Goal: Check status: Check status

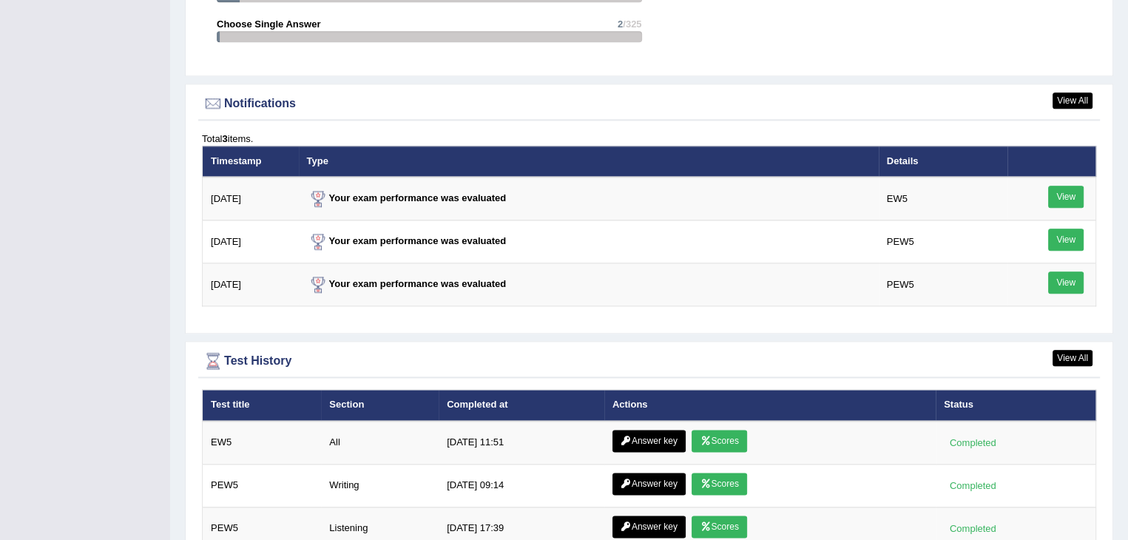
scroll to position [1751, 0]
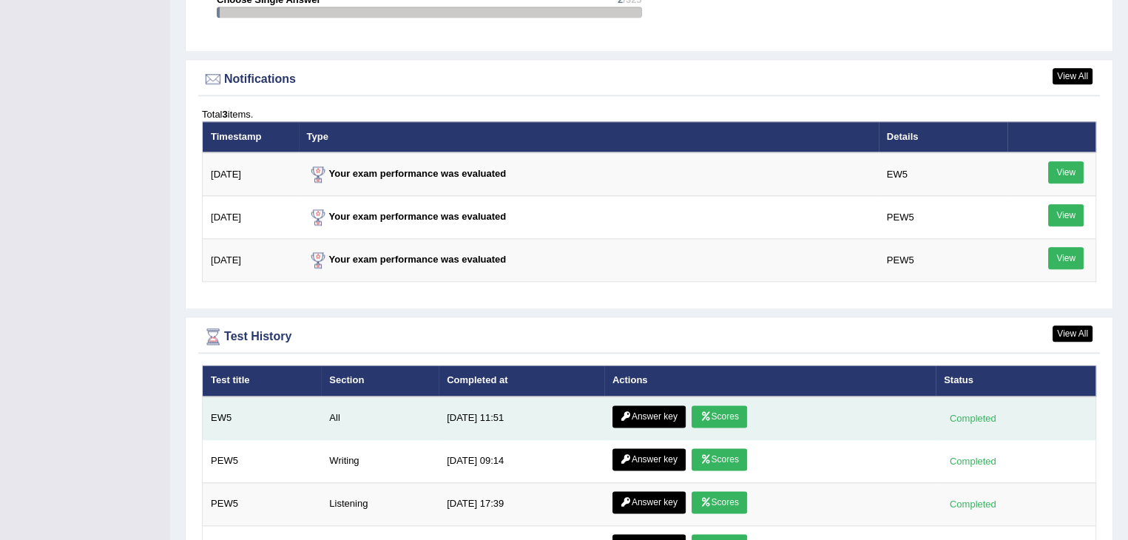
click at [719, 416] on link "Scores" at bounding box center [719, 416] width 55 height 22
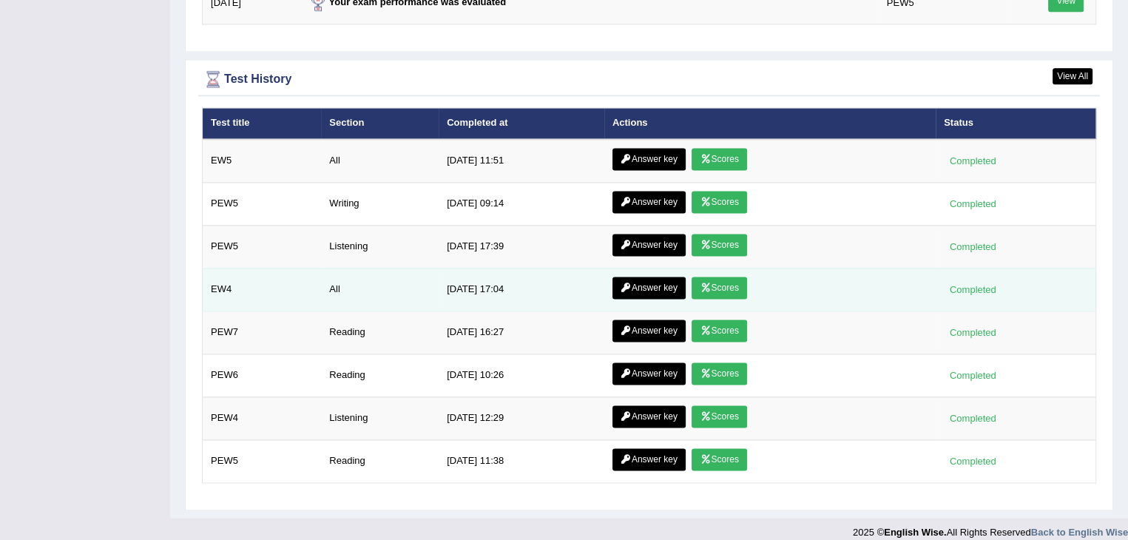
scroll to position [2006, 0]
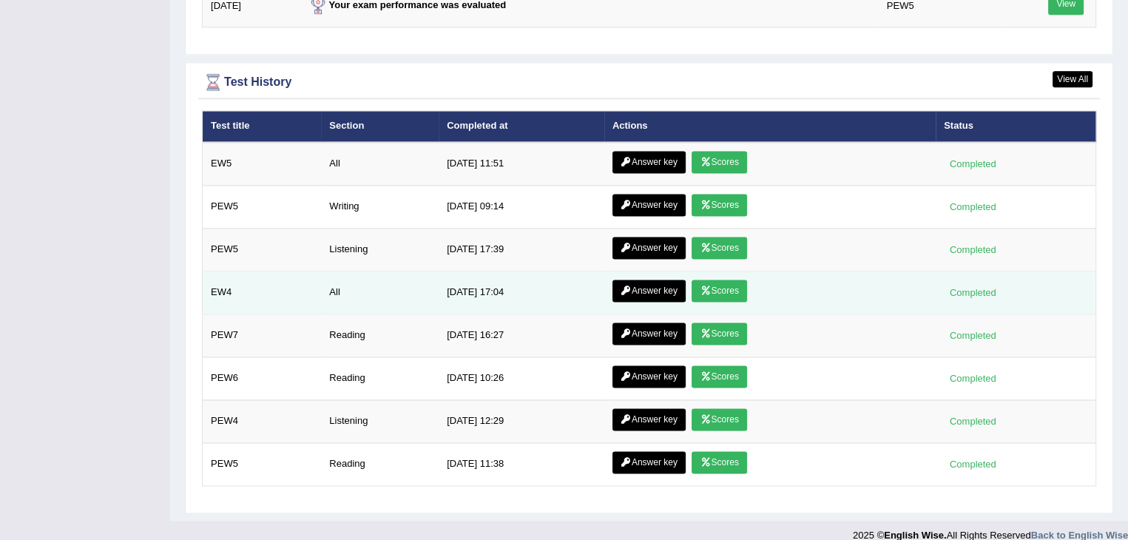
click at [712, 280] on link "Scores" at bounding box center [719, 291] width 55 height 22
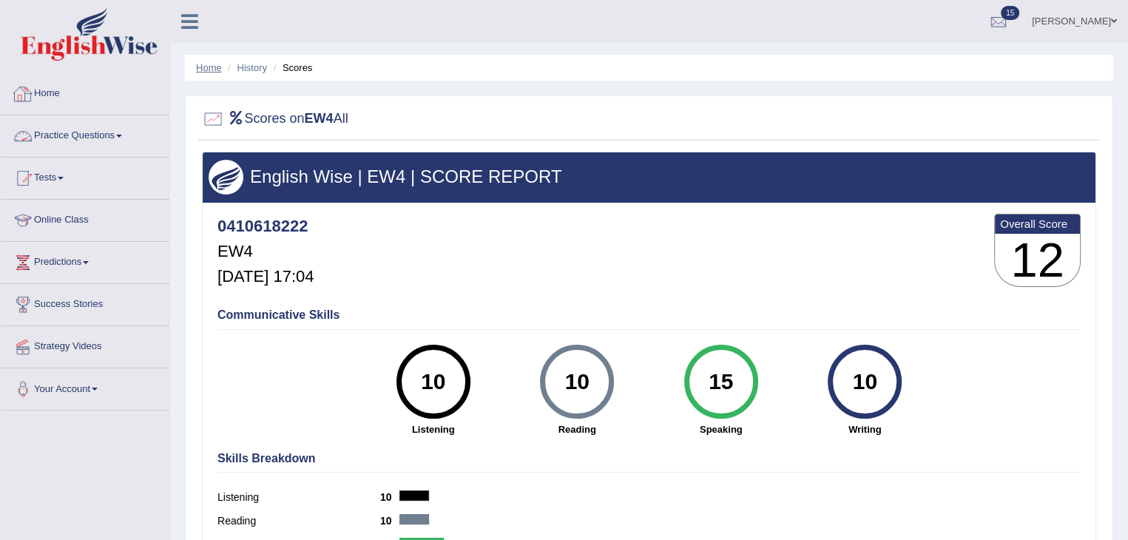
click at [202, 67] on link "Home" at bounding box center [209, 67] width 26 height 11
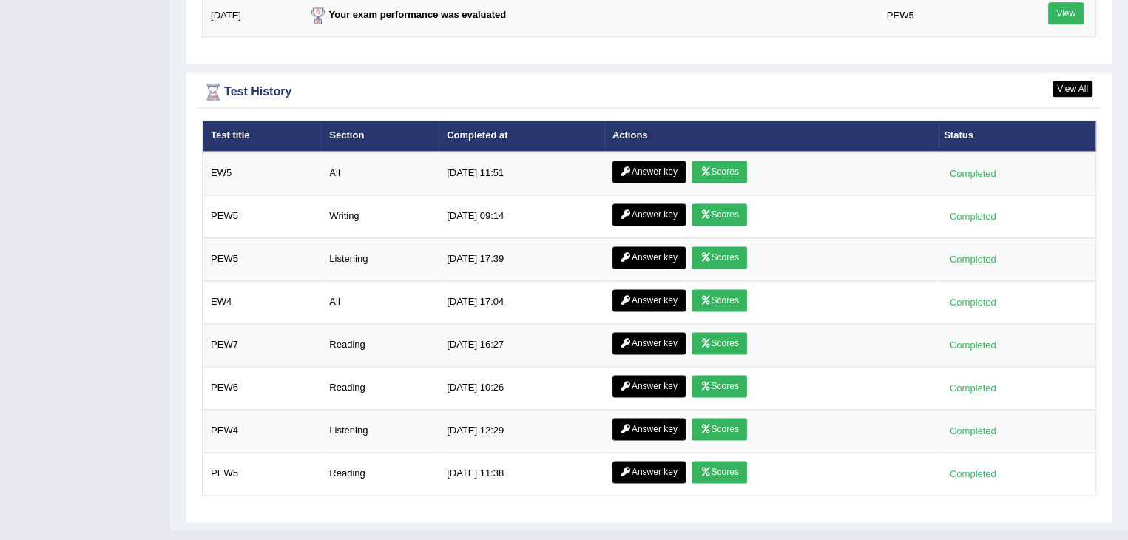
scroll to position [2013, 0]
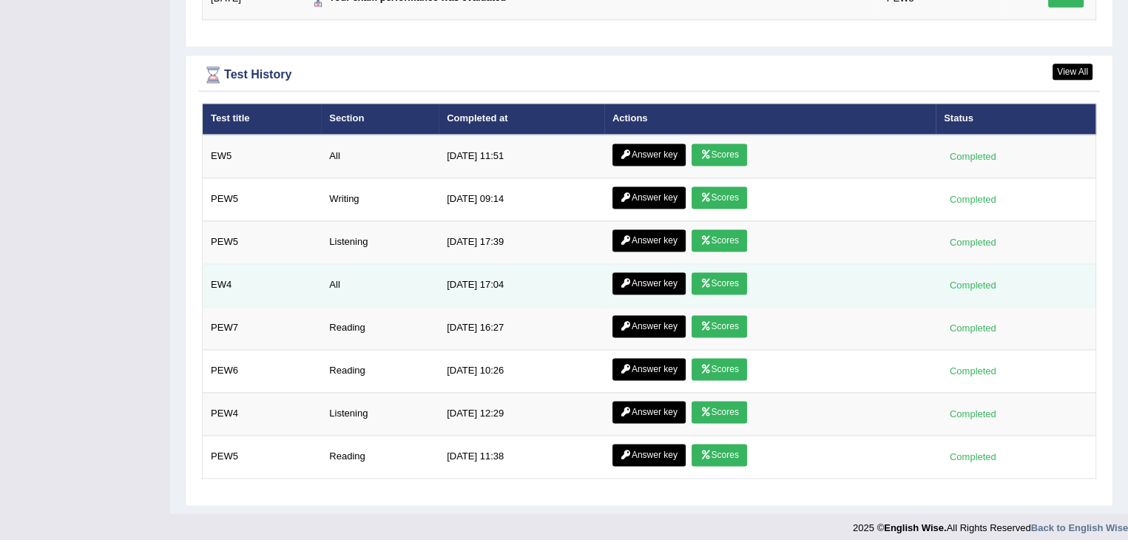
click at [715, 277] on link "Scores" at bounding box center [719, 283] width 55 height 22
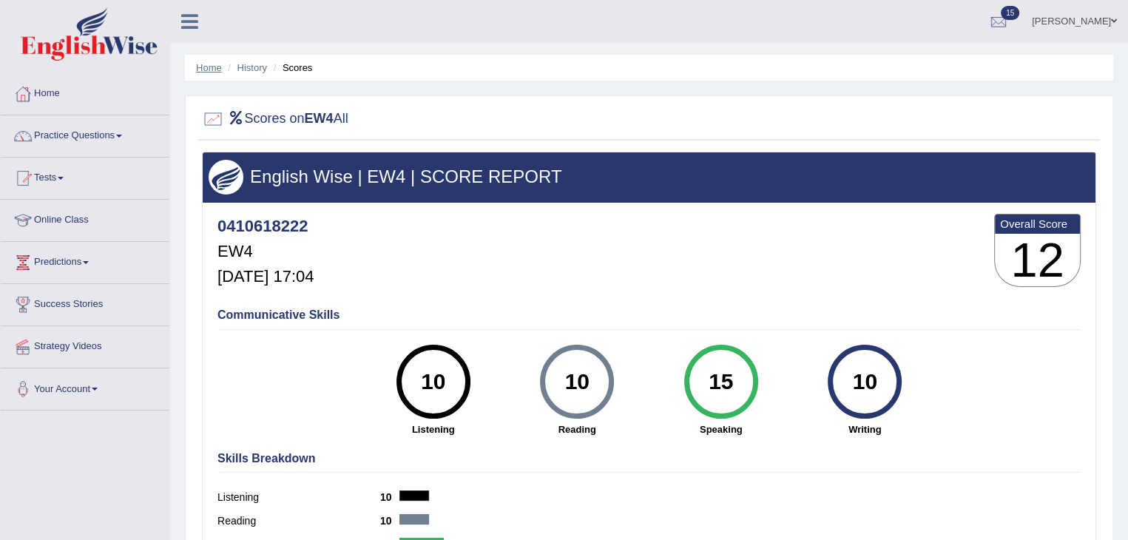
click at [200, 66] on link "Home" at bounding box center [209, 67] width 26 height 11
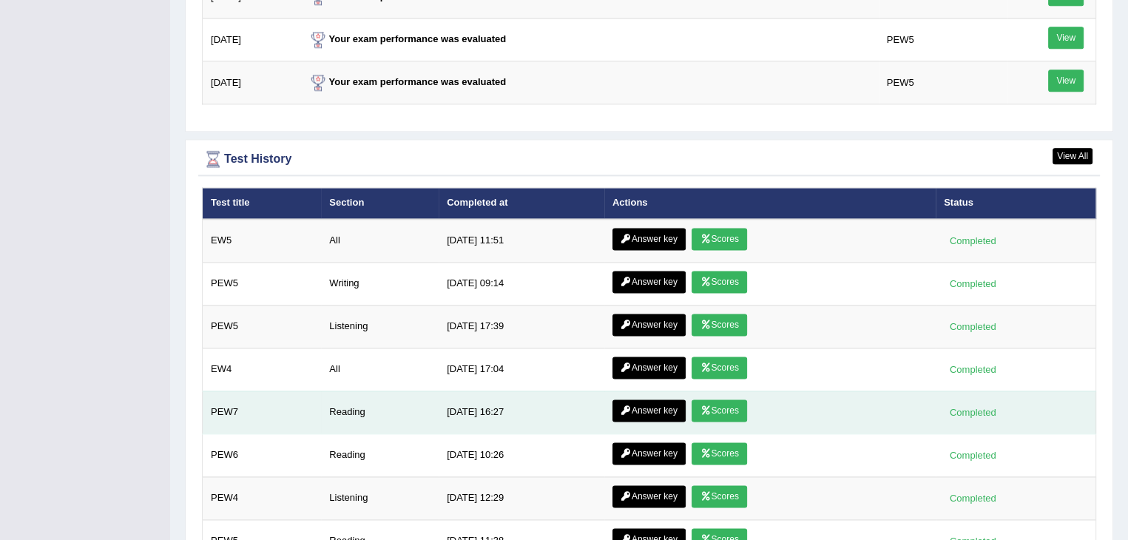
scroll to position [2013, 0]
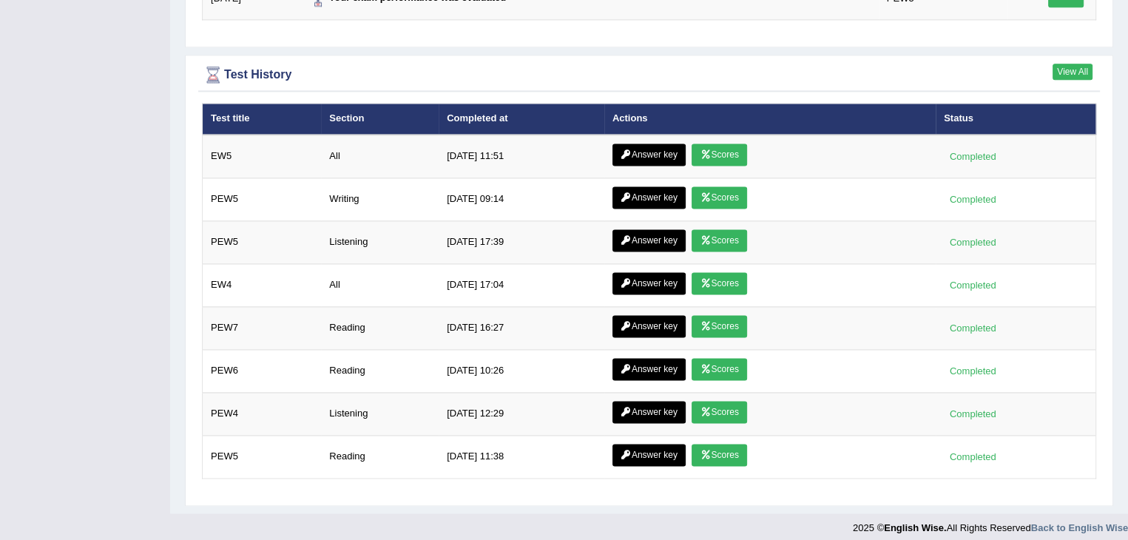
click at [1067, 64] on link "View All" at bounding box center [1073, 72] width 40 height 16
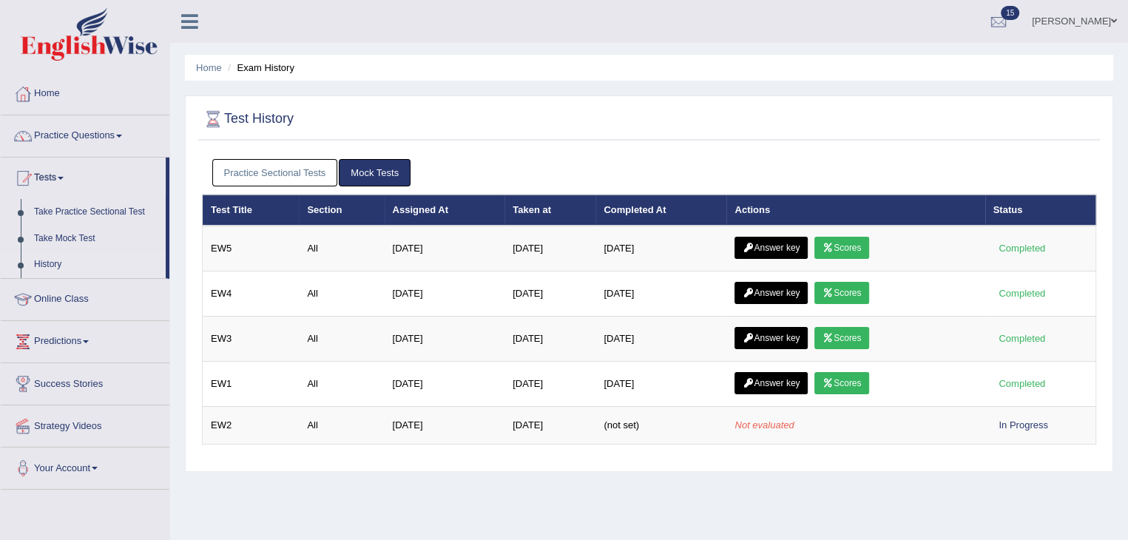
click at [379, 172] on link "Mock Tests" at bounding box center [375, 172] width 72 height 27
click at [265, 176] on link "Practice Sectional Tests" at bounding box center [275, 172] width 126 height 27
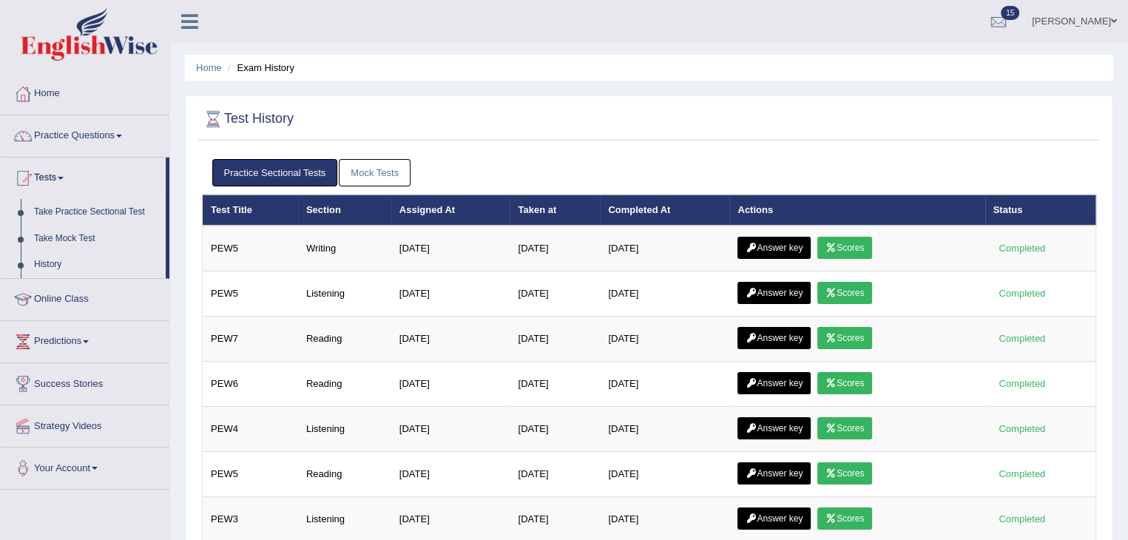
click at [368, 178] on link "Mock Tests" at bounding box center [375, 172] width 72 height 27
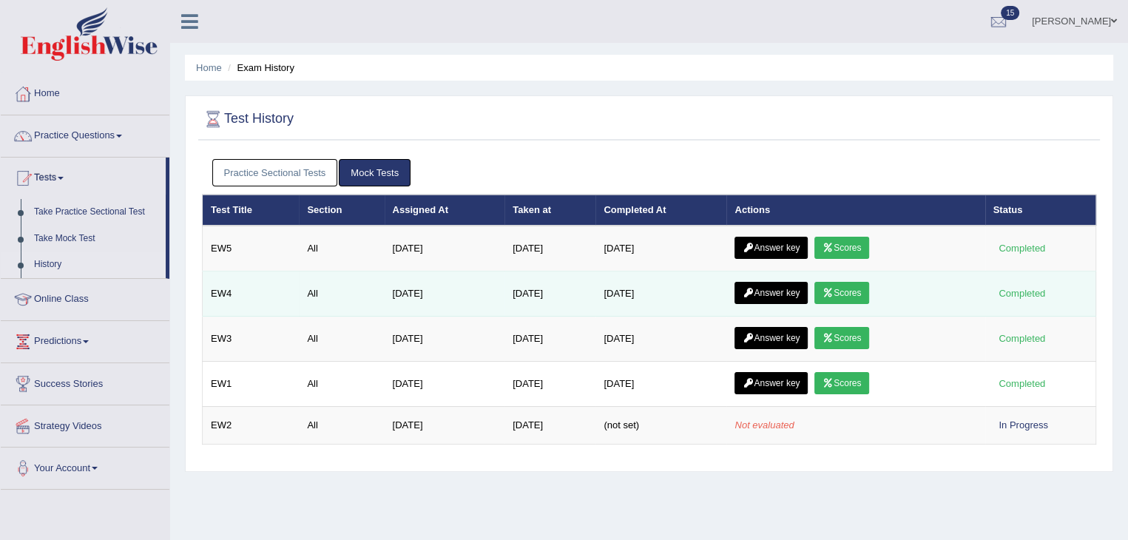
click at [842, 286] on link "Scores" at bounding box center [841, 293] width 55 height 22
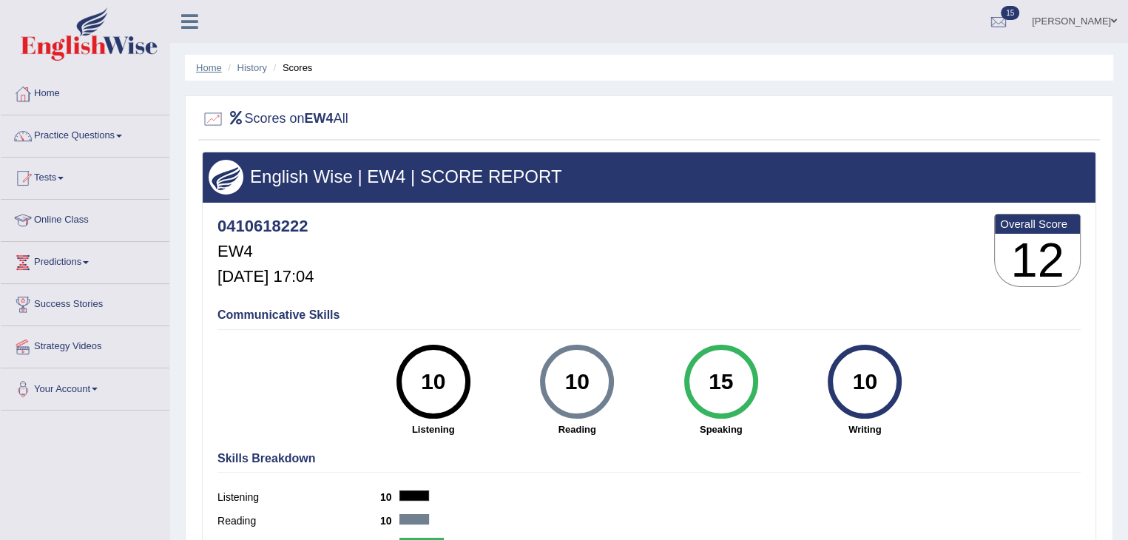
click at [212, 72] on link "Home" at bounding box center [209, 67] width 26 height 11
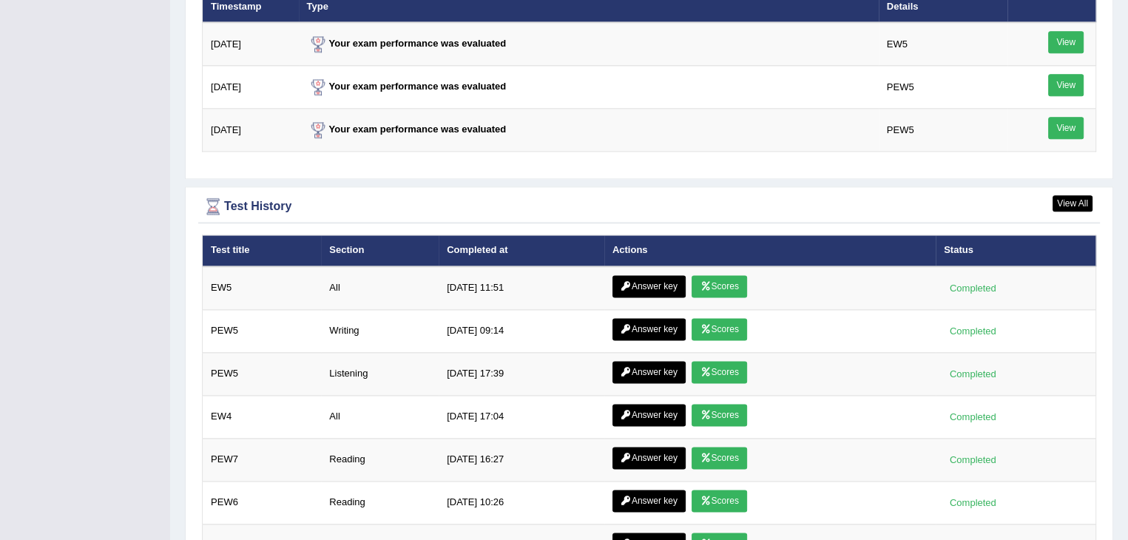
scroll to position [1854, 0]
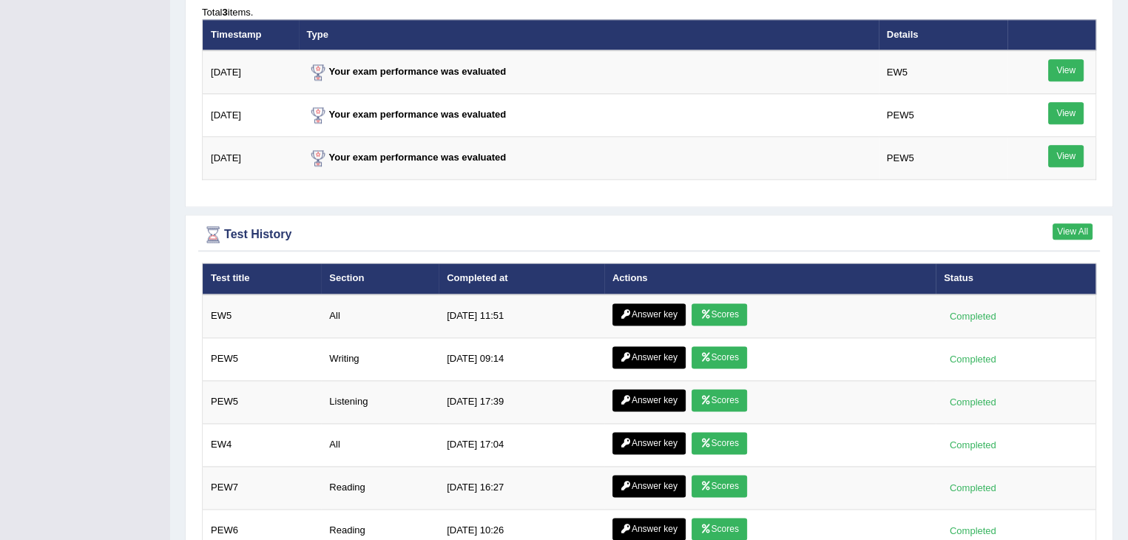
click at [1083, 232] on link "View All" at bounding box center [1073, 231] width 40 height 16
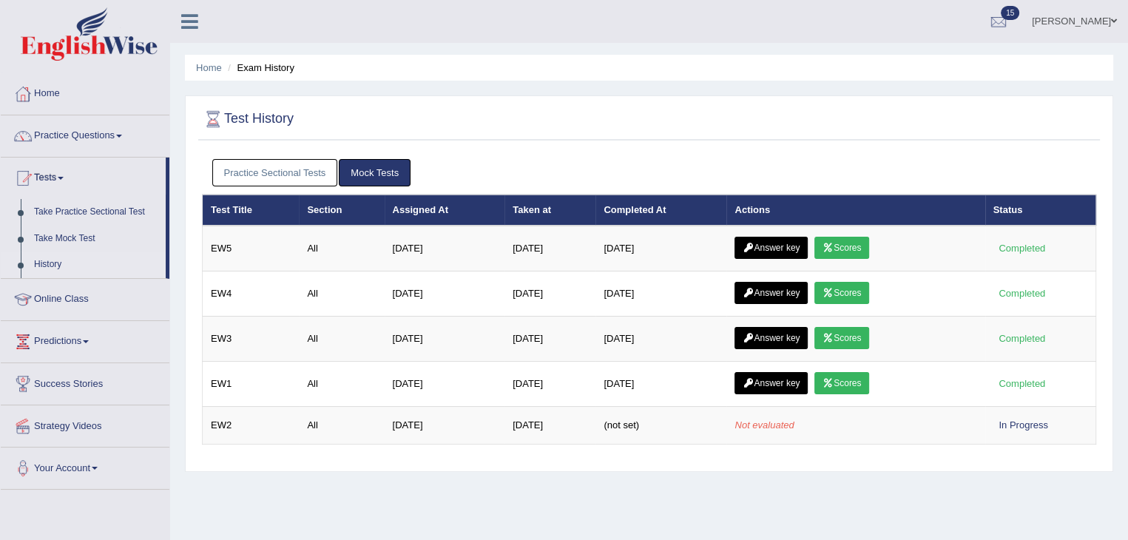
scroll to position [44, 0]
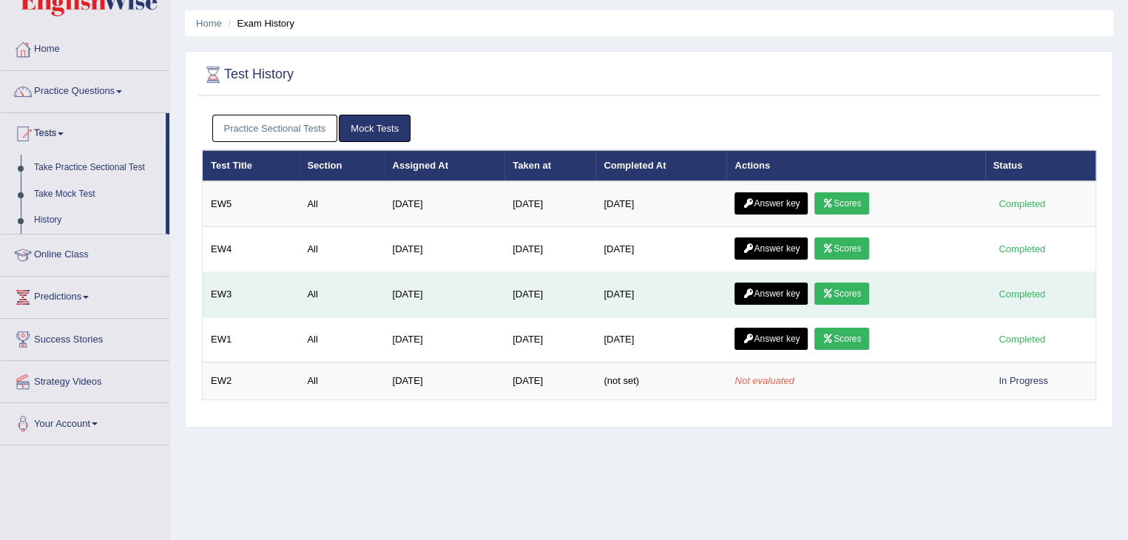
click at [857, 286] on link "Scores" at bounding box center [841, 294] width 55 height 22
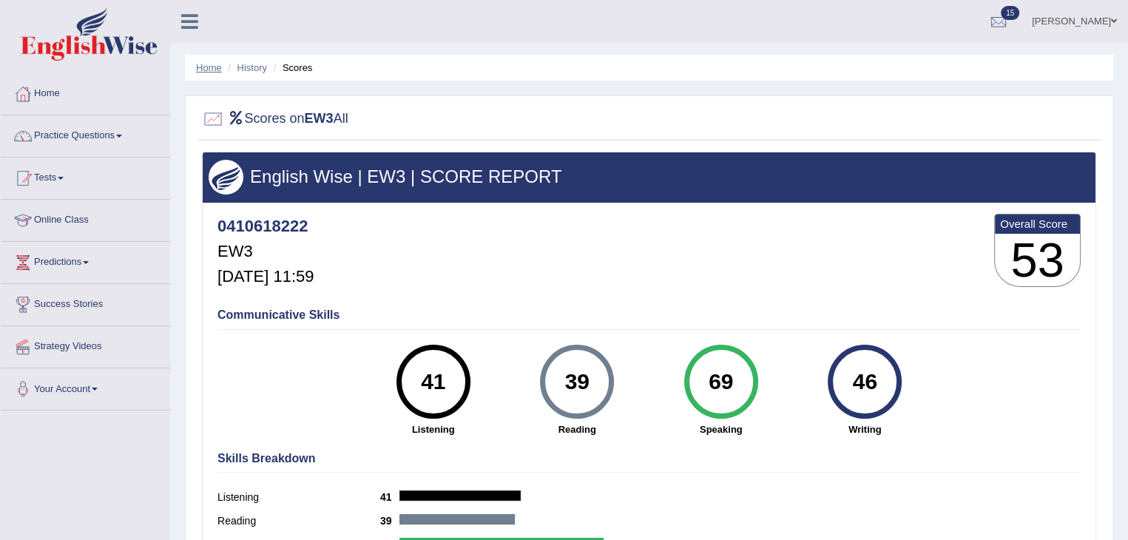
click at [216, 66] on link "Home" at bounding box center [209, 67] width 26 height 11
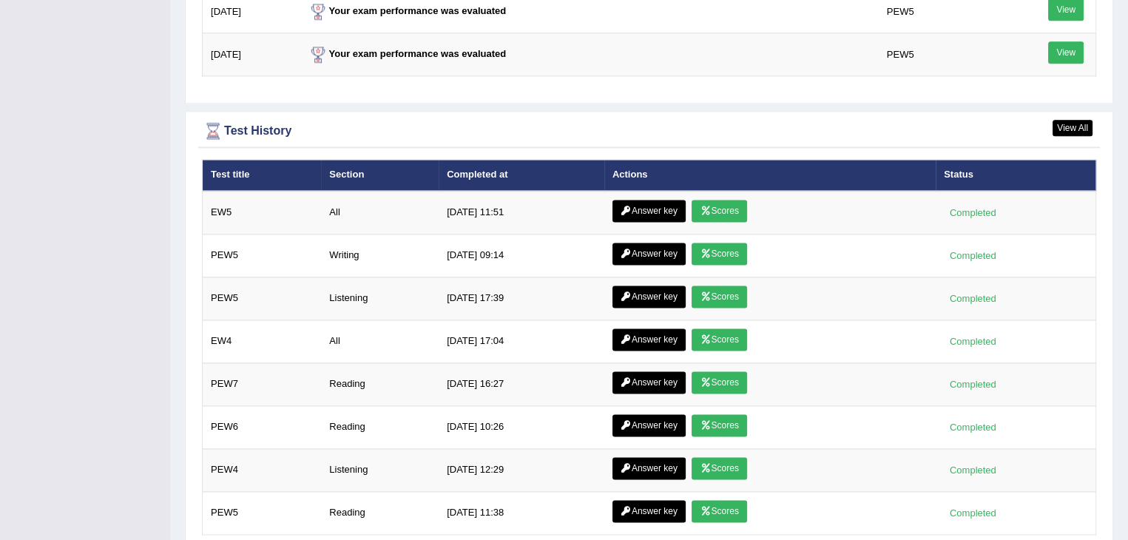
scroll to position [2013, 0]
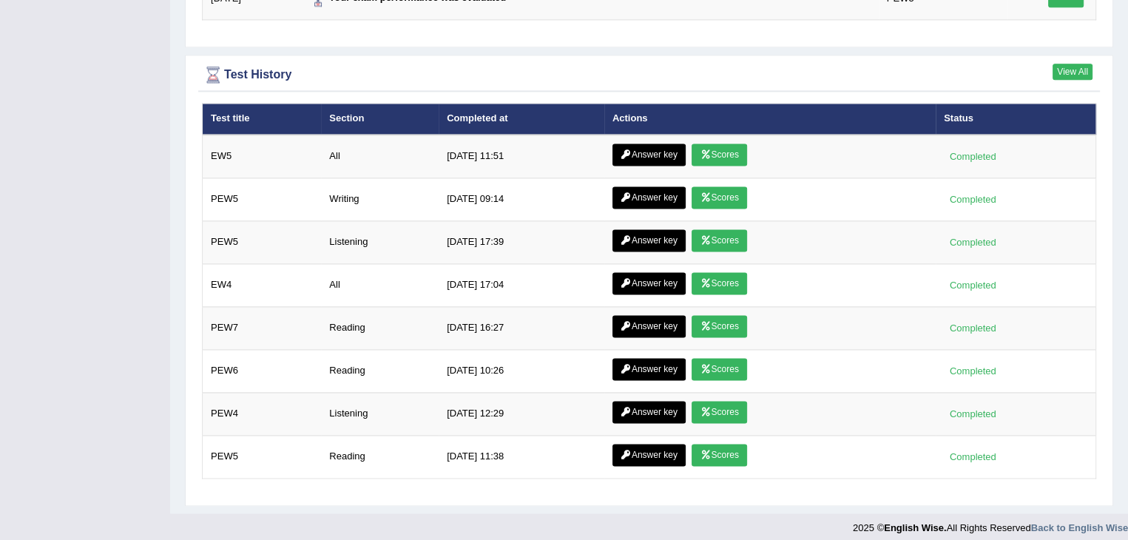
click at [1064, 67] on link "View All" at bounding box center [1073, 72] width 40 height 16
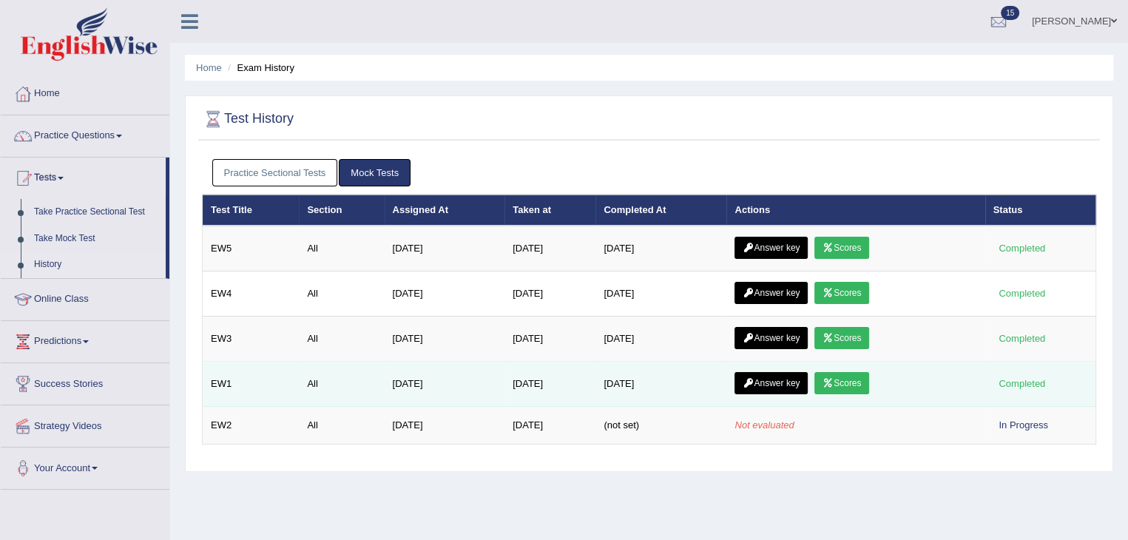
click at [841, 376] on link "Scores" at bounding box center [841, 383] width 55 height 22
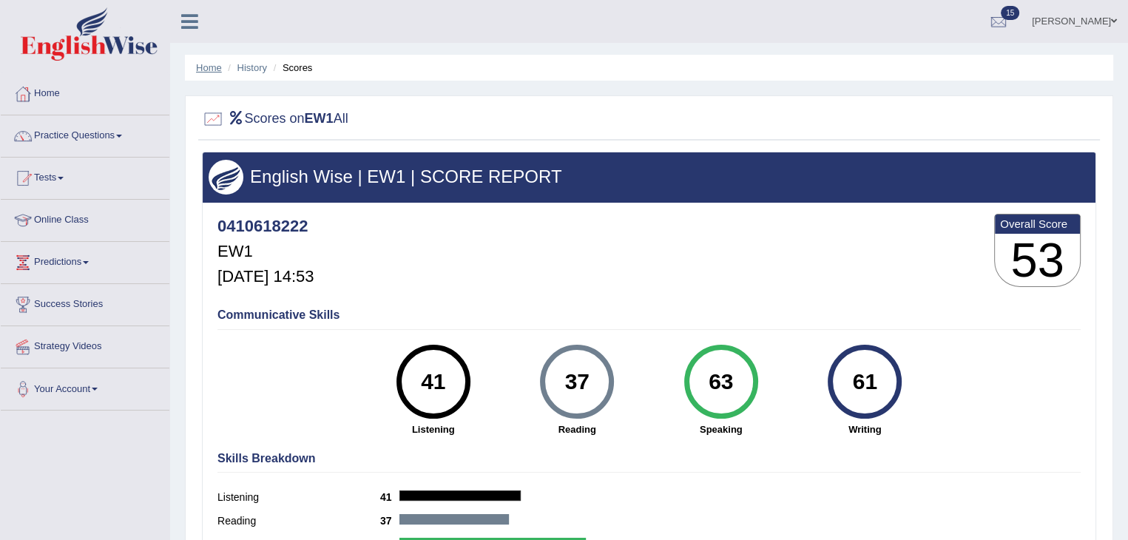
click at [204, 70] on link "Home" at bounding box center [209, 67] width 26 height 11
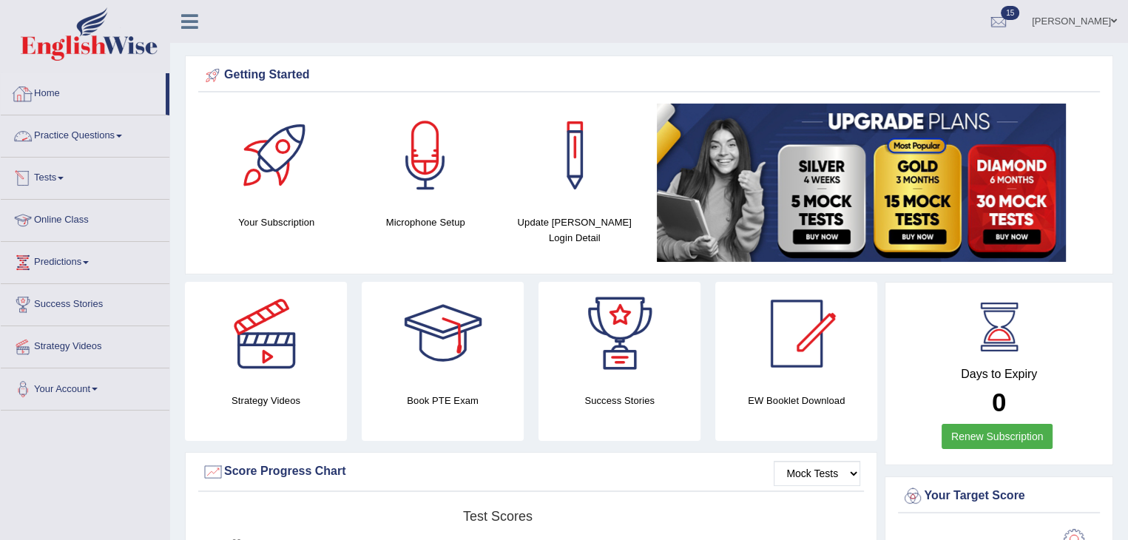
click at [47, 89] on link "Home" at bounding box center [83, 91] width 165 height 37
